Goal: Navigation & Orientation: Find specific page/section

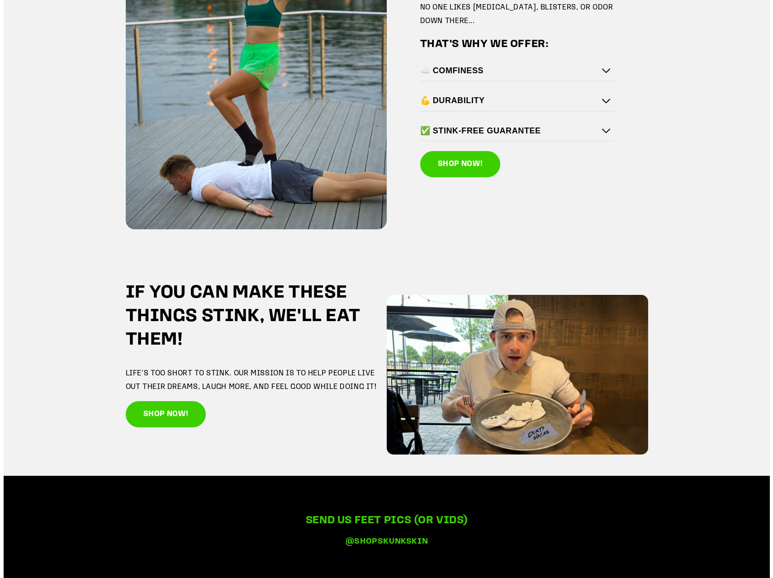
scroll to position [1402, 0]
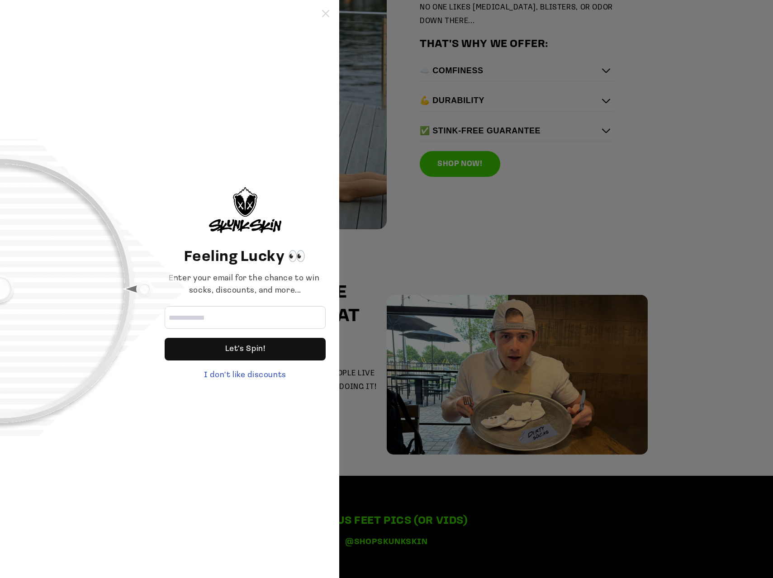
click at [327, 15] on icon at bounding box center [325, 13] width 7 height 7
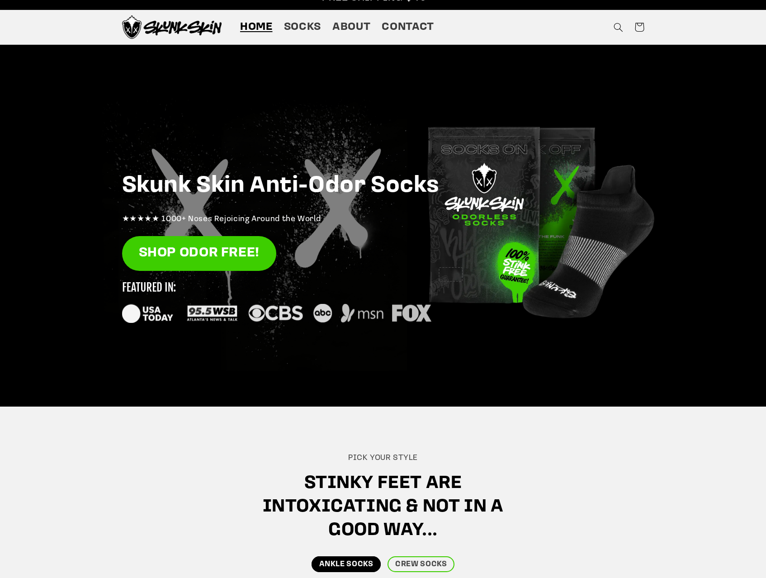
scroll to position [0, 0]
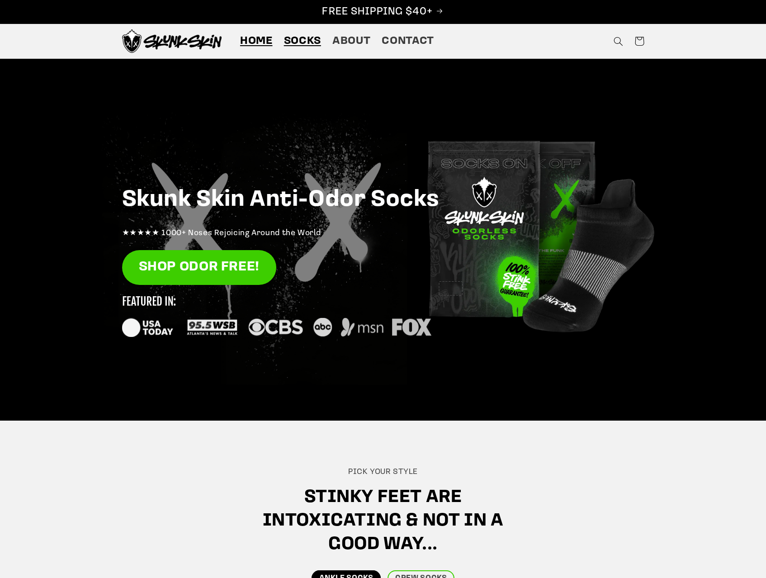
click at [310, 47] on span "Socks" at bounding box center [302, 41] width 37 height 14
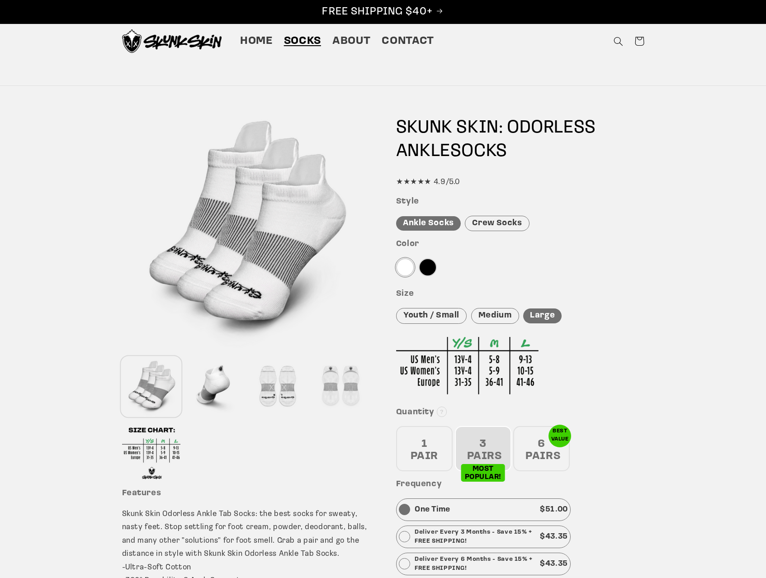
click at [501, 218] on div "Crew Socks" at bounding box center [497, 224] width 64 height 16
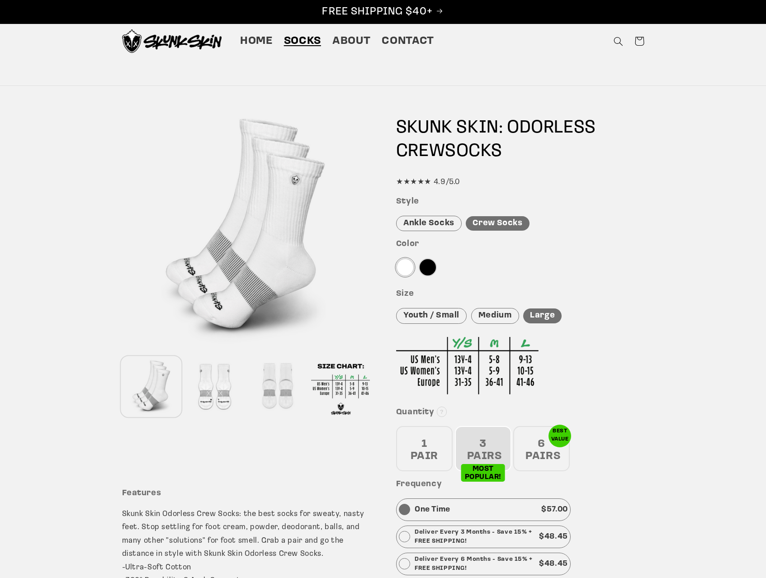
click at [435, 273] on div "Color" at bounding box center [520, 260] width 248 height 42
click at [424, 270] on div at bounding box center [428, 267] width 18 height 18
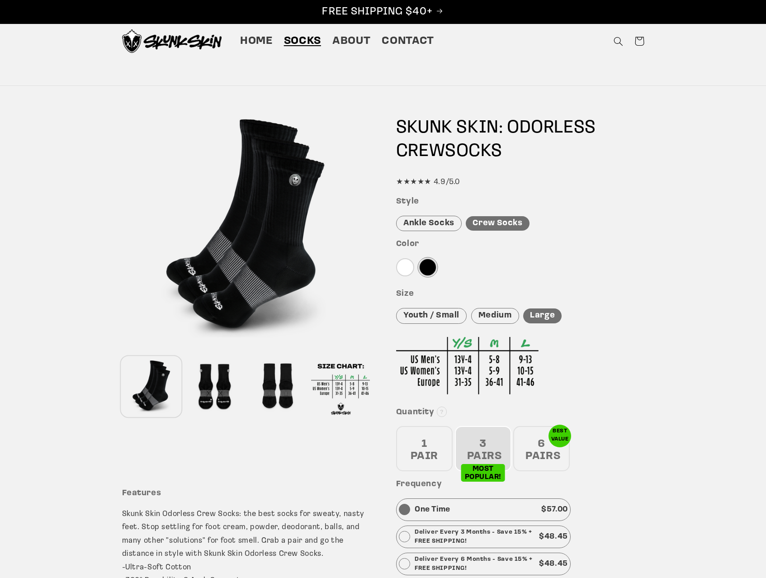
click at [425, 224] on div "Ankle Socks" at bounding box center [429, 224] width 66 height 16
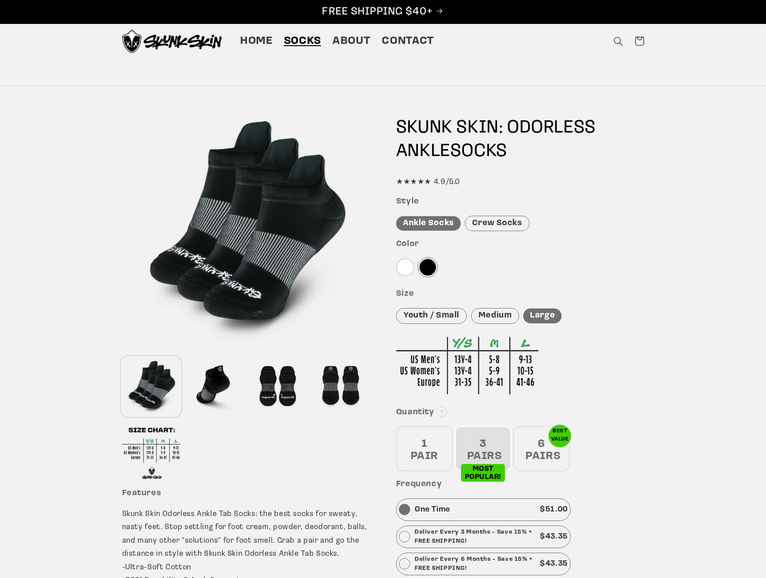
click at [171, 38] on img at bounding box center [172, 41] width 100 height 24
